Goal: Task Accomplishment & Management: Use online tool/utility

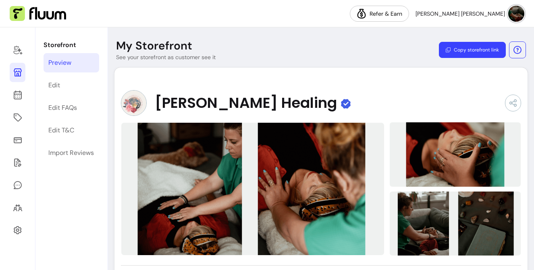
click at [17, 75] on icon at bounding box center [18, 72] width 8 height 8
click at [17, 118] on icon at bounding box center [18, 118] width 10 height 10
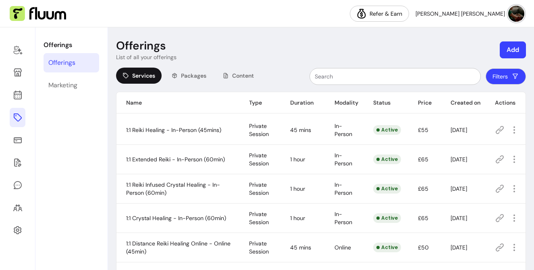
click at [336, 46] on button "Add" at bounding box center [513, 49] width 26 height 17
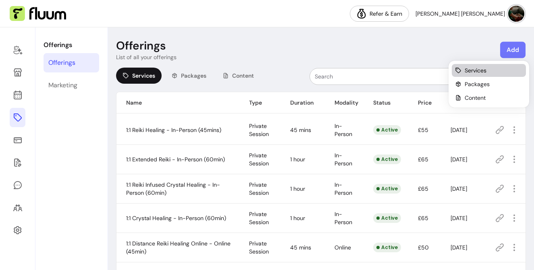
click at [336, 69] on span "Services" at bounding box center [475, 70] width 22 height 8
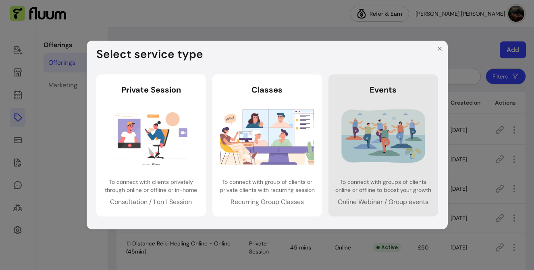
click at [336, 100] on link "Events Events To connect with groups of clients online or offline to boost your…" at bounding box center [383, 146] width 110 height 142
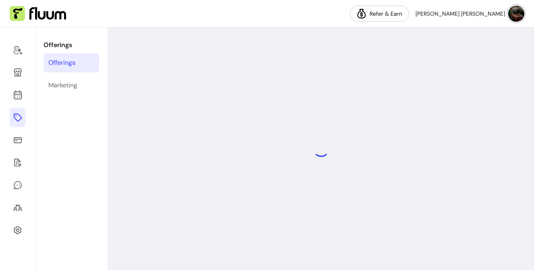
select select "***"
